Goal: Find specific page/section: Find specific page/section

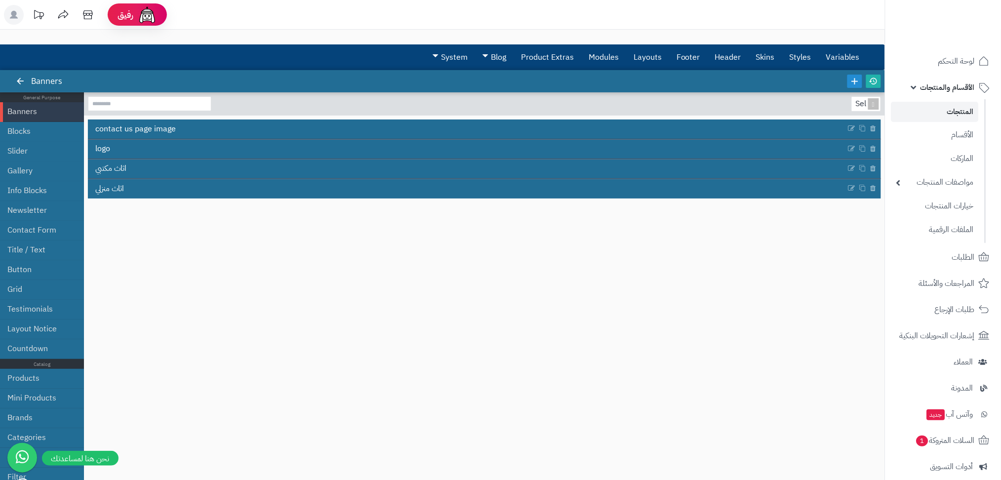
click at [452, 241] on div "Select... contact us page image logo اثاث مكتبي اثاث منزلي" at bounding box center [484, 281] width 793 height 370
click at [566, 291] on div "Select... contact us page image logo اثاث مكتبي اثاث منزلي" at bounding box center [484, 281] width 793 height 370
click at [950, 117] on link "المنتجات" at bounding box center [935, 112] width 87 height 20
